Goal: Find specific page/section: Find specific page/section

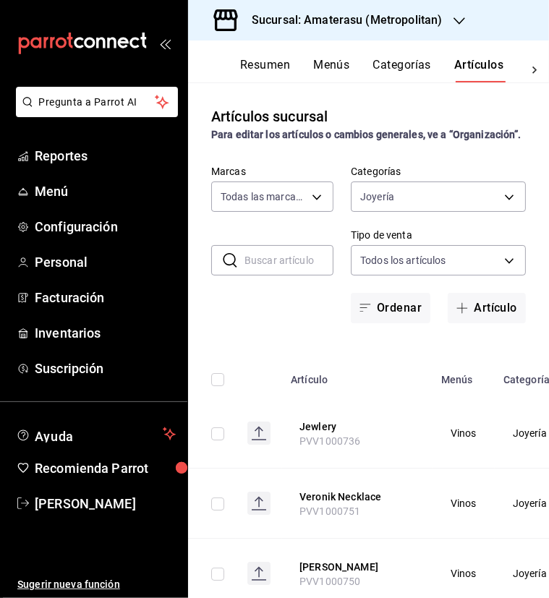
click at [278, 275] on input "text" at bounding box center [288, 260] width 89 height 29
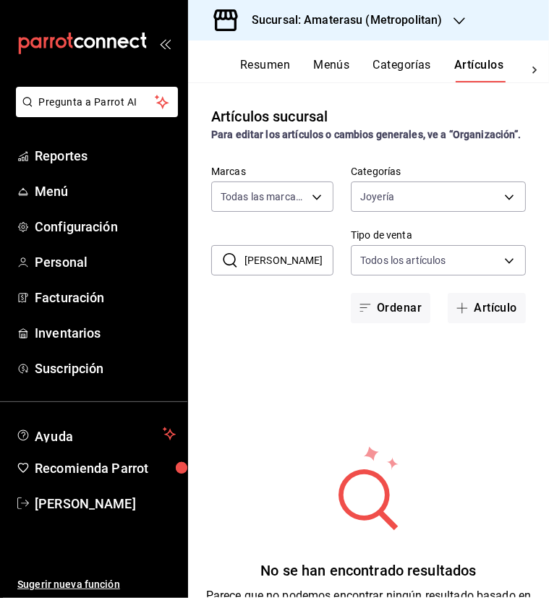
click at [278, 275] on input "[PERSON_NAME]" at bounding box center [288, 260] width 89 height 29
type input "m"
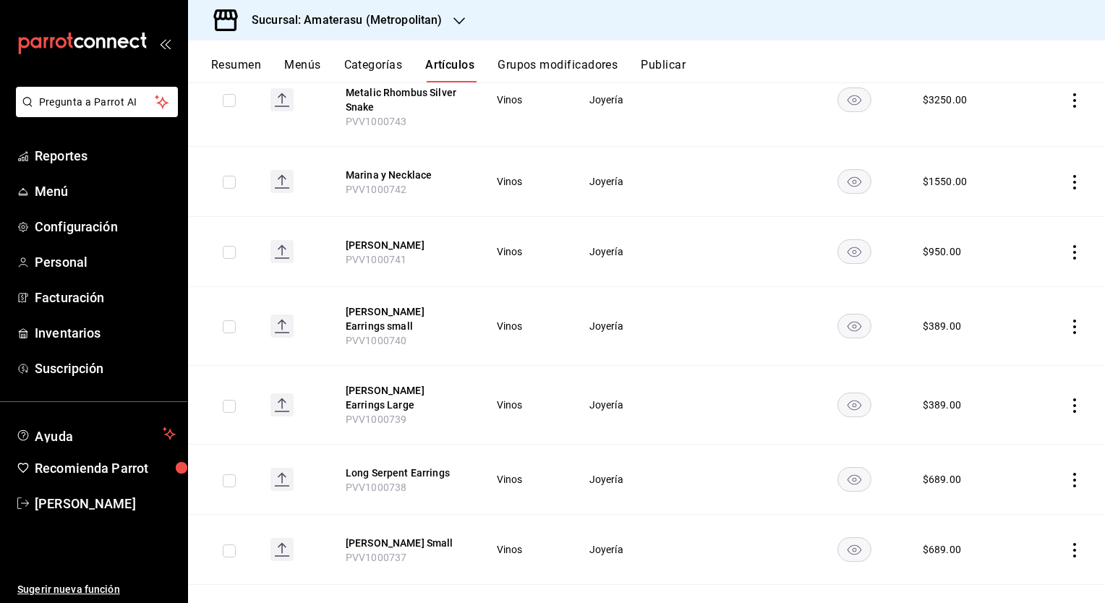
scroll to position [924, 0]
drag, startPoint x: 405, startPoint y: 389, endPoint x: 341, endPoint y: 388, distance: 63.7
click at [341, 388] on th "[PERSON_NAME] Earrings Large PVV1000739" at bounding box center [403, 404] width 150 height 79
copy span "PVV1000739"
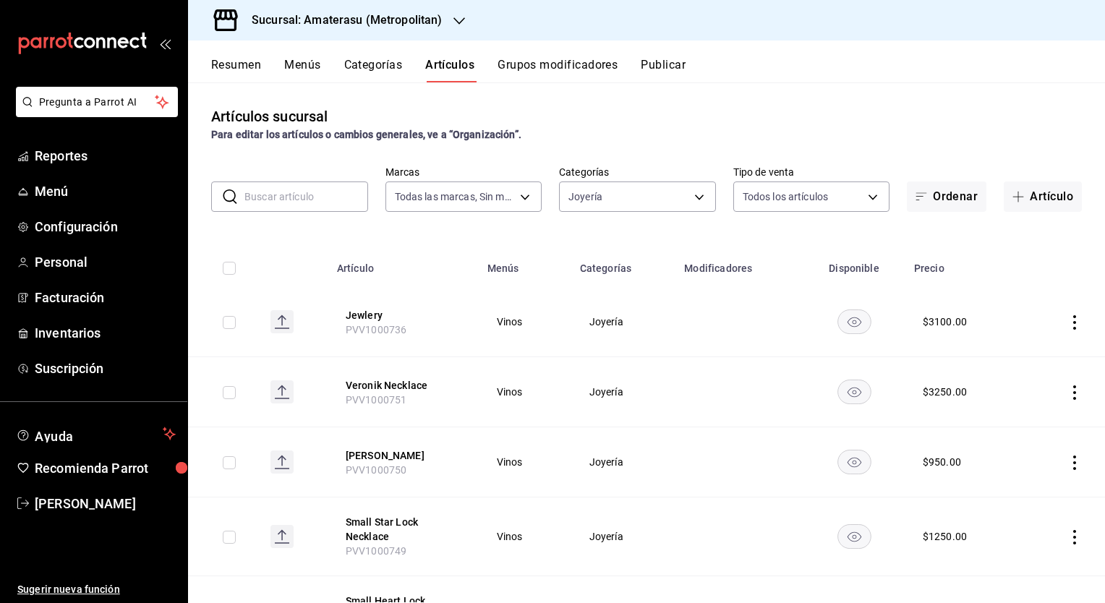
scroll to position [61, 0]
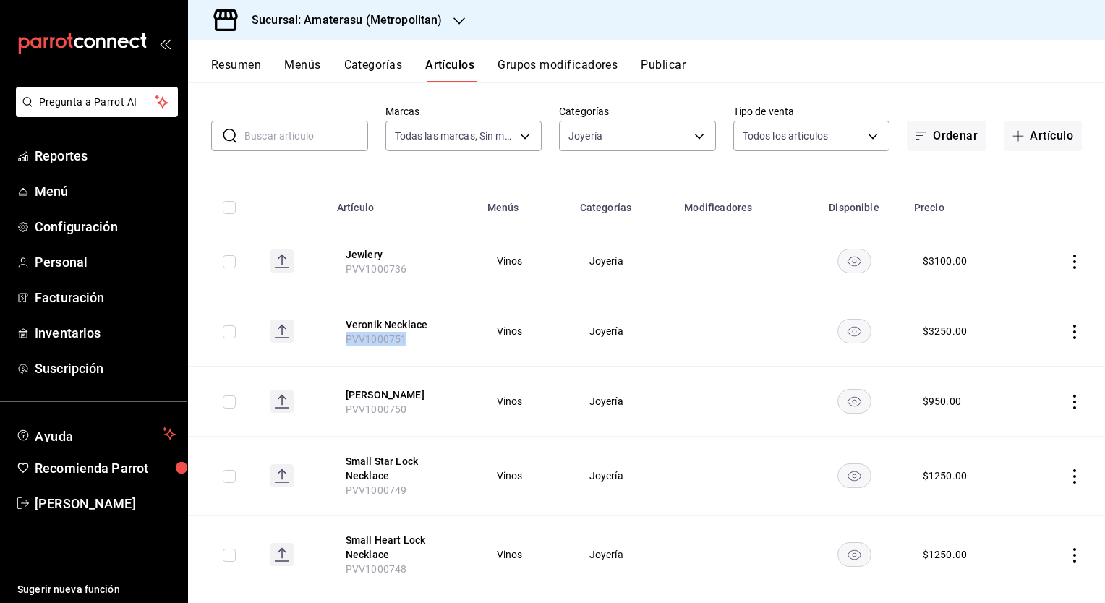
drag, startPoint x: 408, startPoint y: 337, endPoint x: 299, endPoint y: 333, distance: 108.6
click at [299, 333] on tr "Veronik Necklace PVV1000751 Vinos Joyería $ 3250.00" at bounding box center [646, 332] width 917 height 70
copy span "PVV1000751"
drag, startPoint x: 411, startPoint y: 412, endPoint x: 335, endPoint y: 412, distance: 75.9
click at [335, 412] on th "[PERSON_NAME] PVV1000750" at bounding box center [403, 402] width 150 height 70
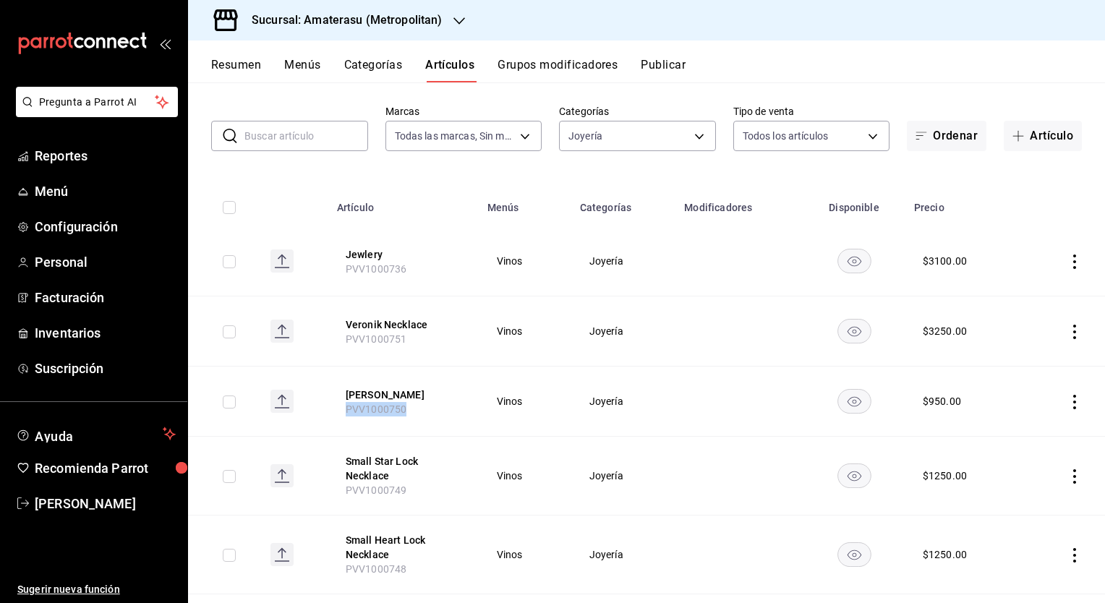
copy span "PVV1000750"
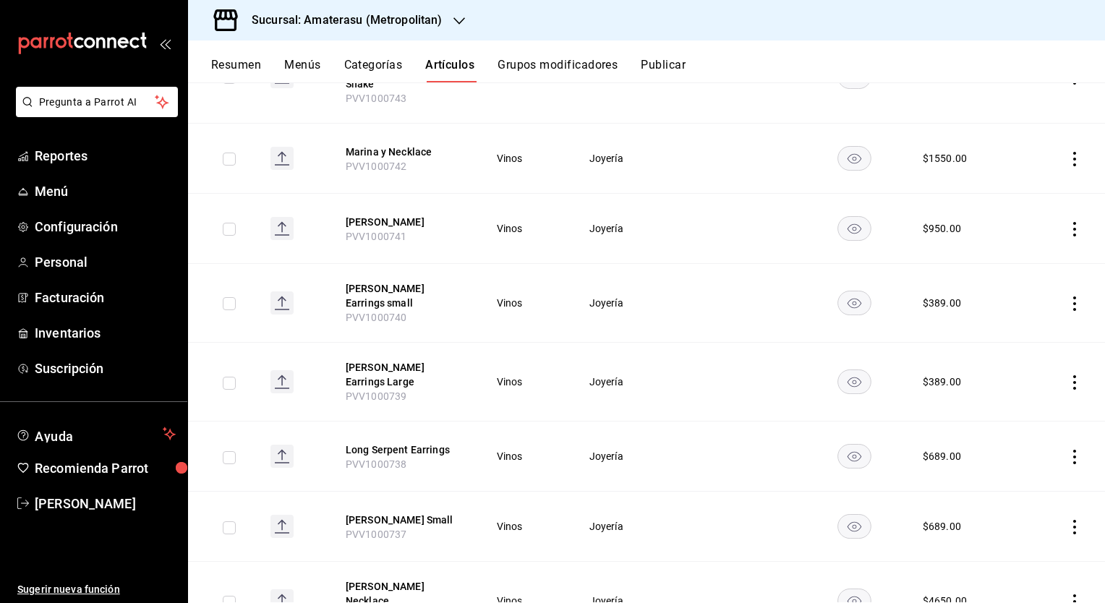
scroll to position [961, 0]
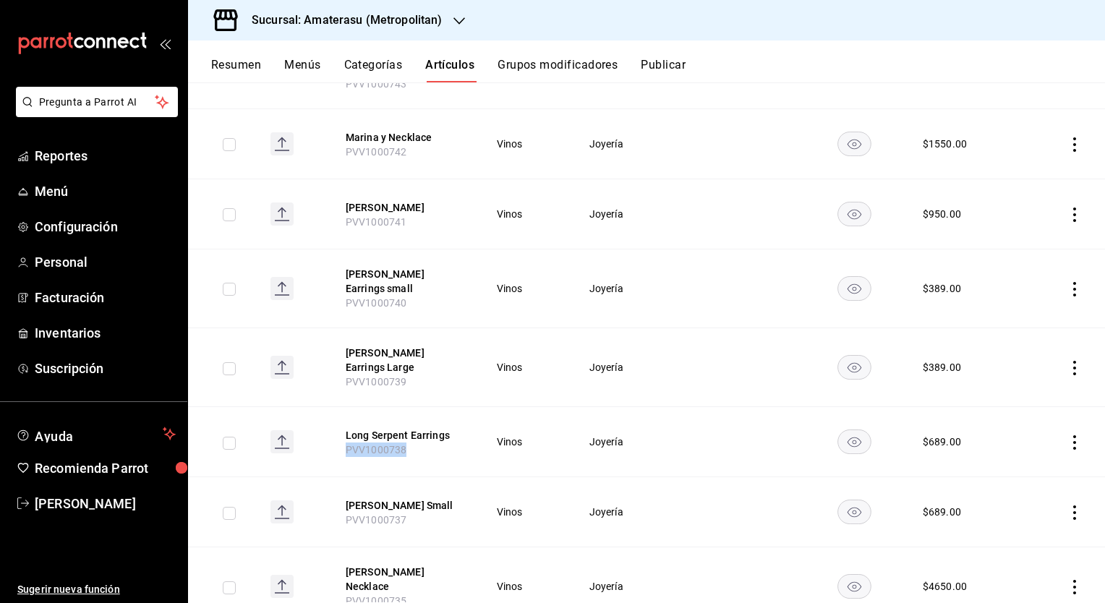
drag, startPoint x: 410, startPoint y: 418, endPoint x: 324, endPoint y: 419, distance: 86.1
click at [324, 419] on tr "Long Serpent Earrings PVV1000738 Vinos Joyería $ 689.00" at bounding box center [646, 442] width 917 height 70
copy span "PVV1000738"
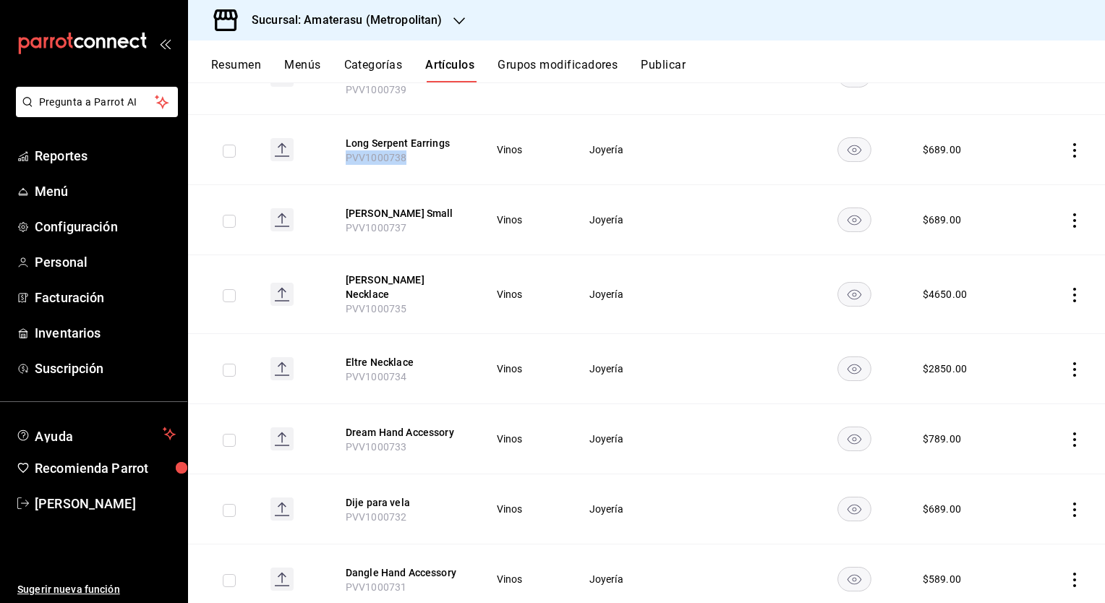
scroll to position [1255, 0]
drag, startPoint x: 406, startPoint y: 474, endPoint x: 326, endPoint y: 471, distance: 79.6
click at [328, 472] on th "Dije para [PERSON_NAME] PVV1000732" at bounding box center [403, 507] width 150 height 70
copy span "PVV1000732"
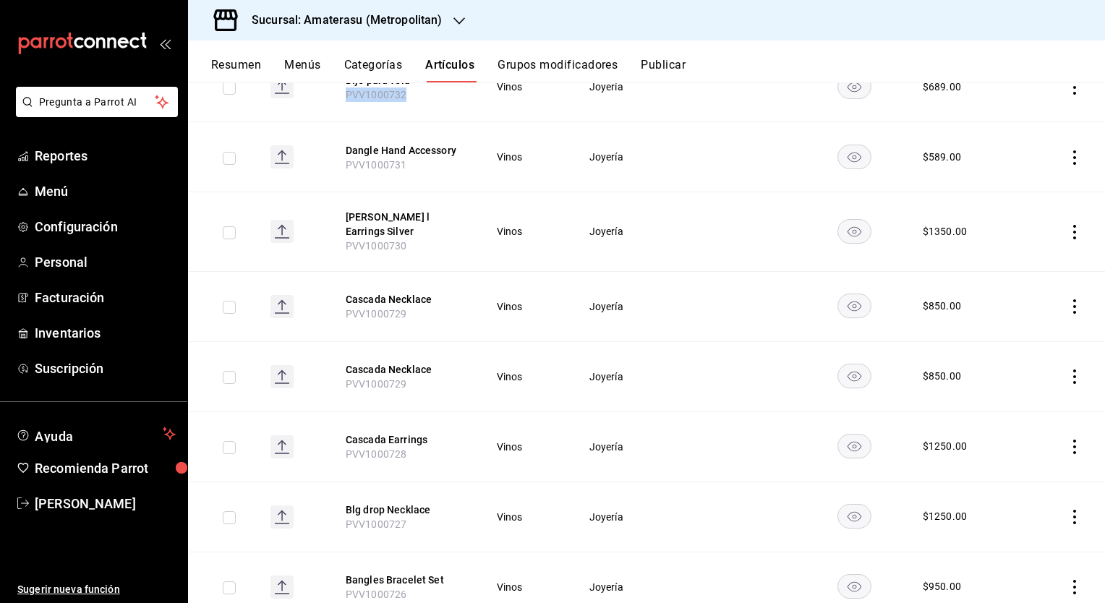
scroll to position [1677, 0]
drag, startPoint x: 397, startPoint y: 472, endPoint x: 312, endPoint y: 470, distance: 84.7
click at [313, 480] on tr "Blg drop Necklace PVV1000727 Vinos Joyería $ 1250.00" at bounding box center [646, 515] width 917 height 70
copy span "PVV1000727"
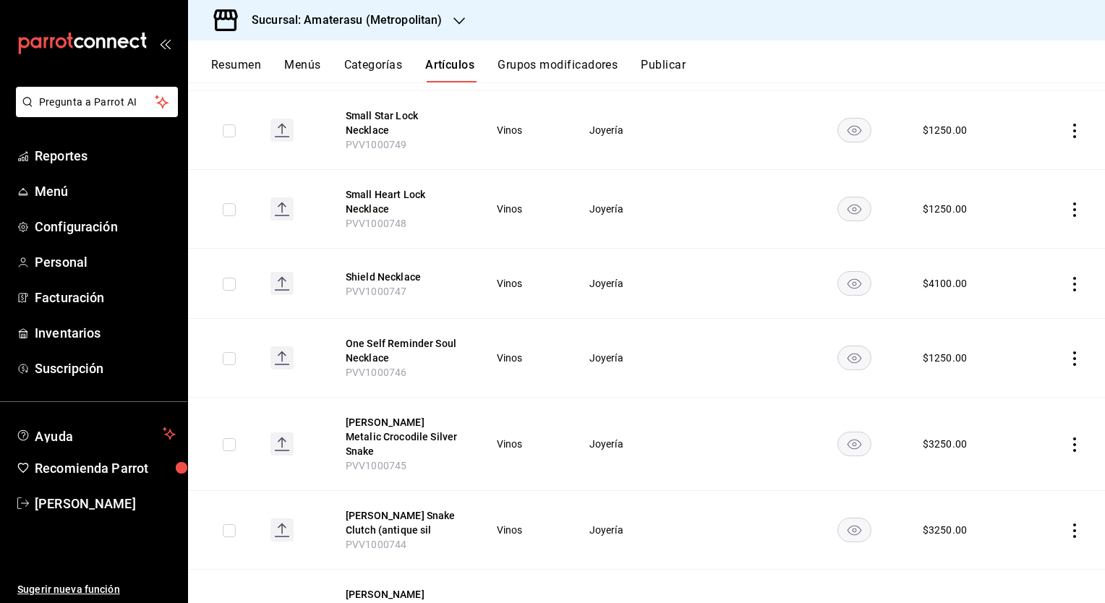
scroll to position [0, 0]
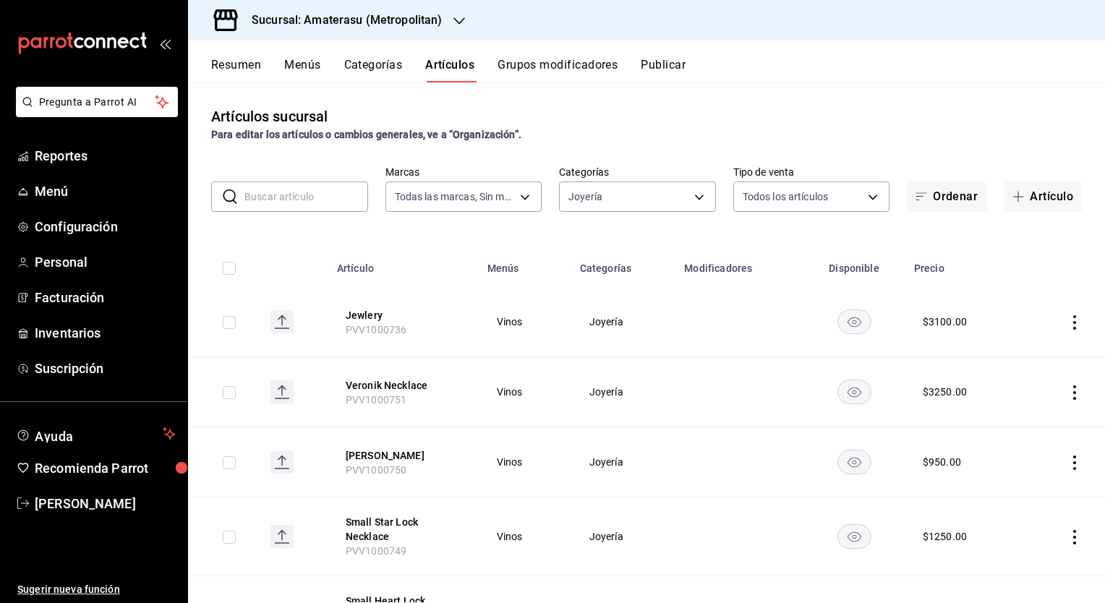
click at [296, 201] on input "text" at bounding box center [306, 196] width 124 height 29
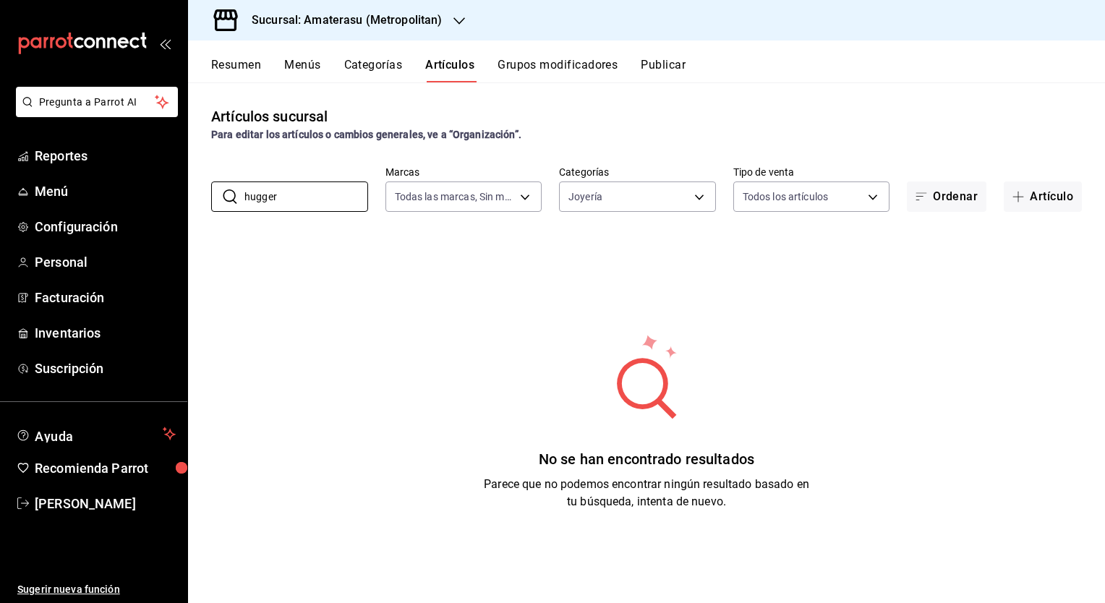
type input "hugger"
